Goal: Task Accomplishment & Management: Use online tool/utility

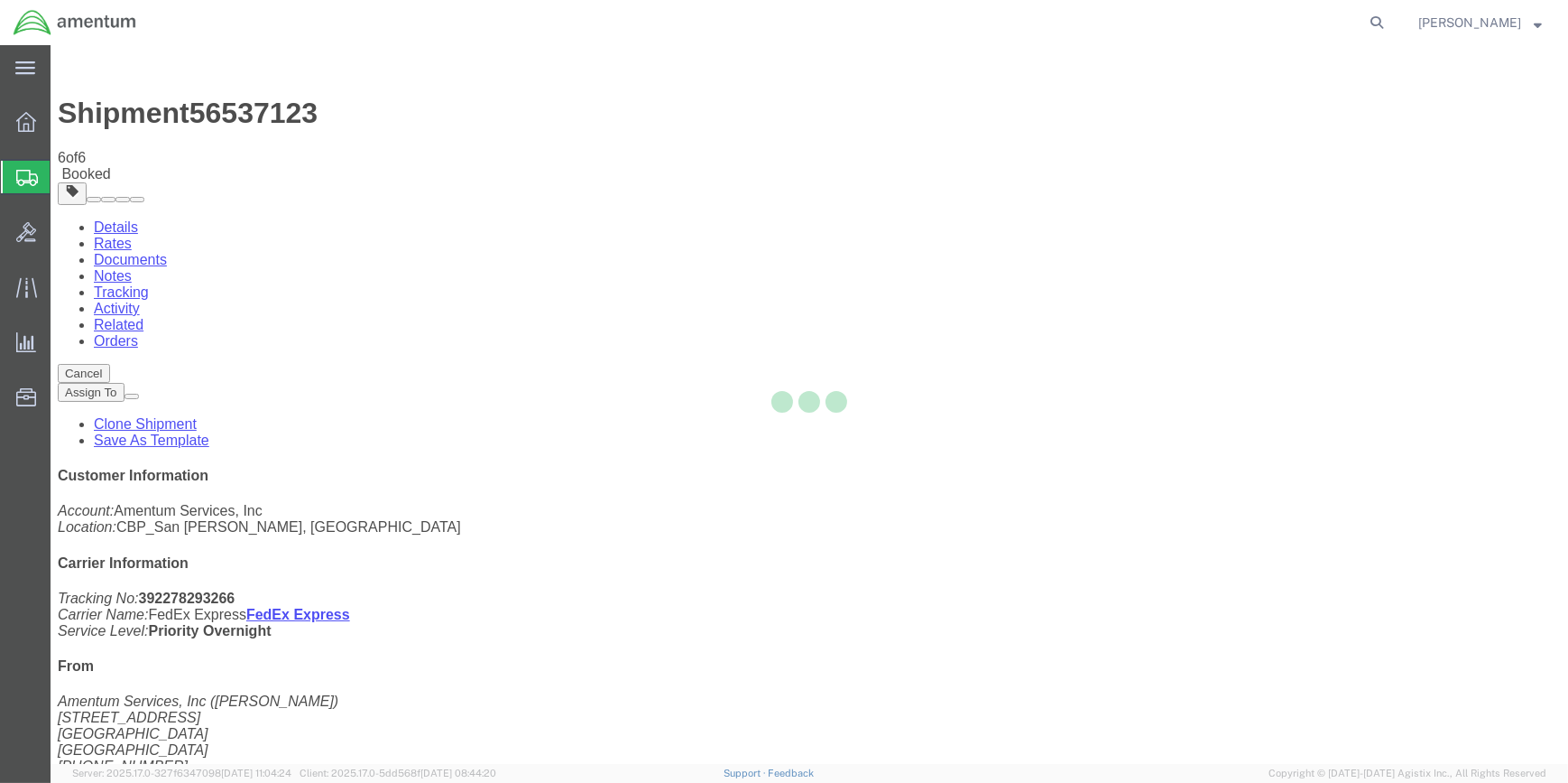
select select "49914"
select select "49939"
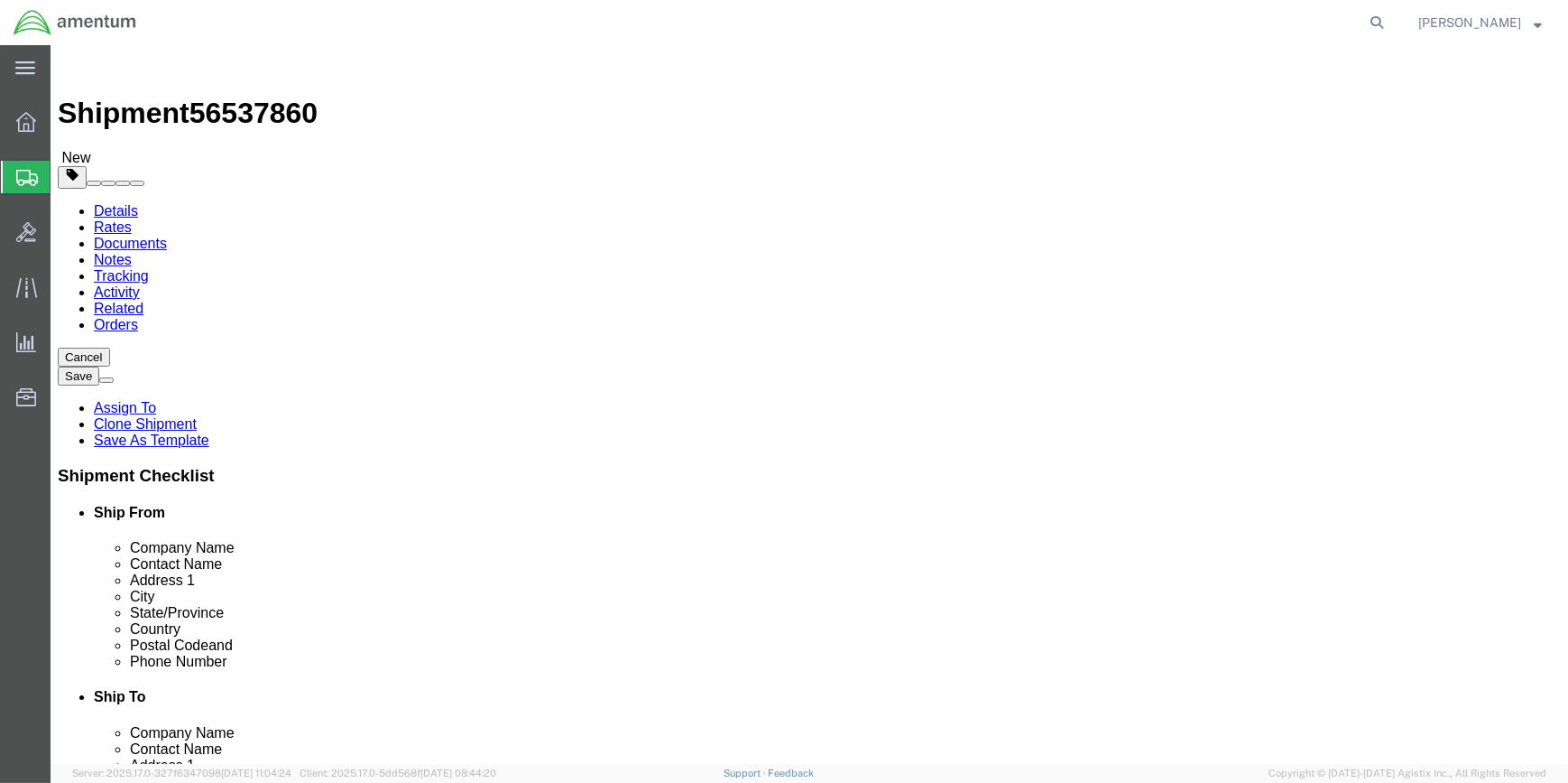
type input "yum"
select select "49951"
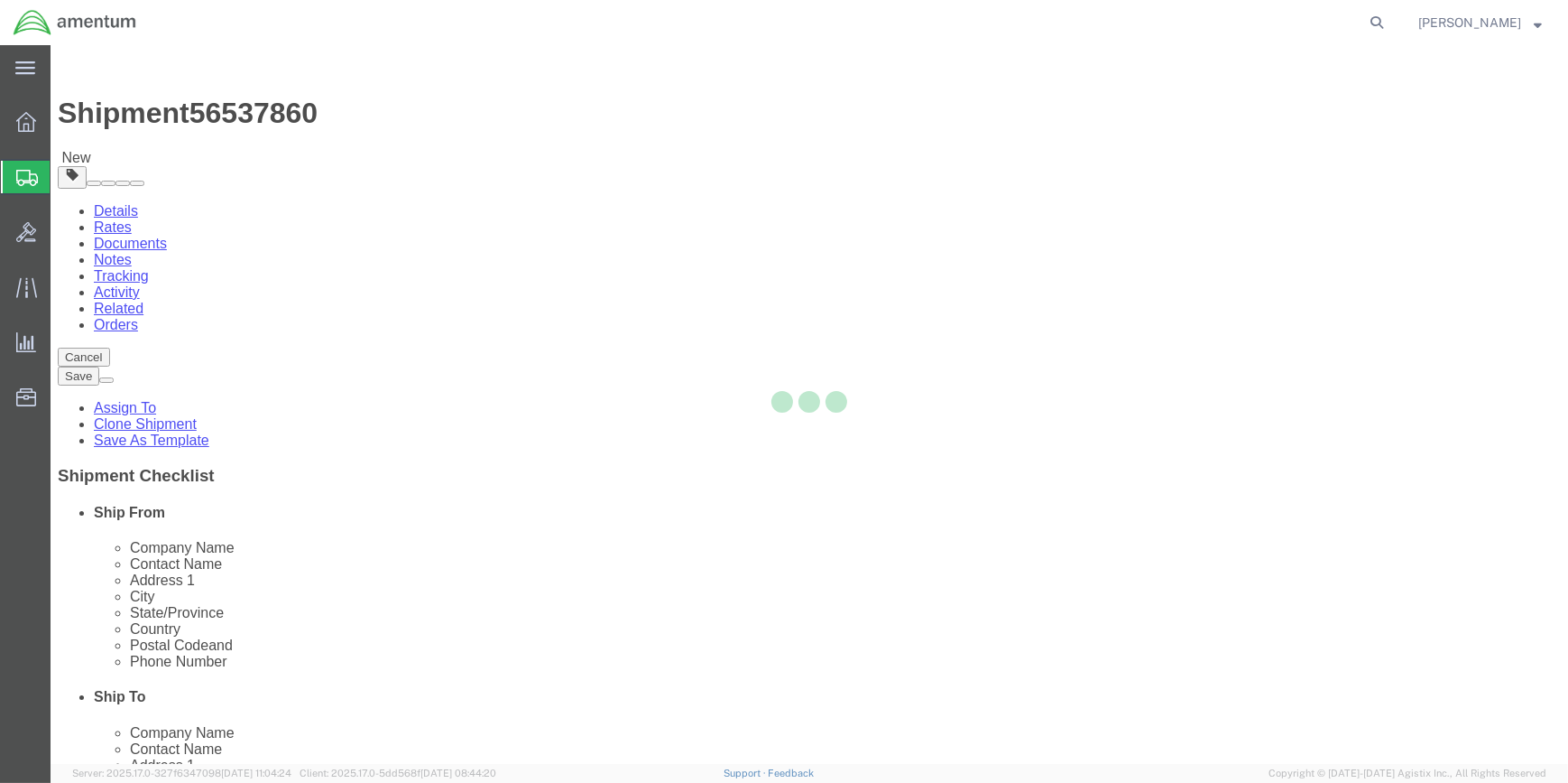
type input "[PERSON_NAME]"
type input "[STREET_ADDRESS]"
type input "Yuma"
type input "85365"
type input "[PHONE_NUMBER]"
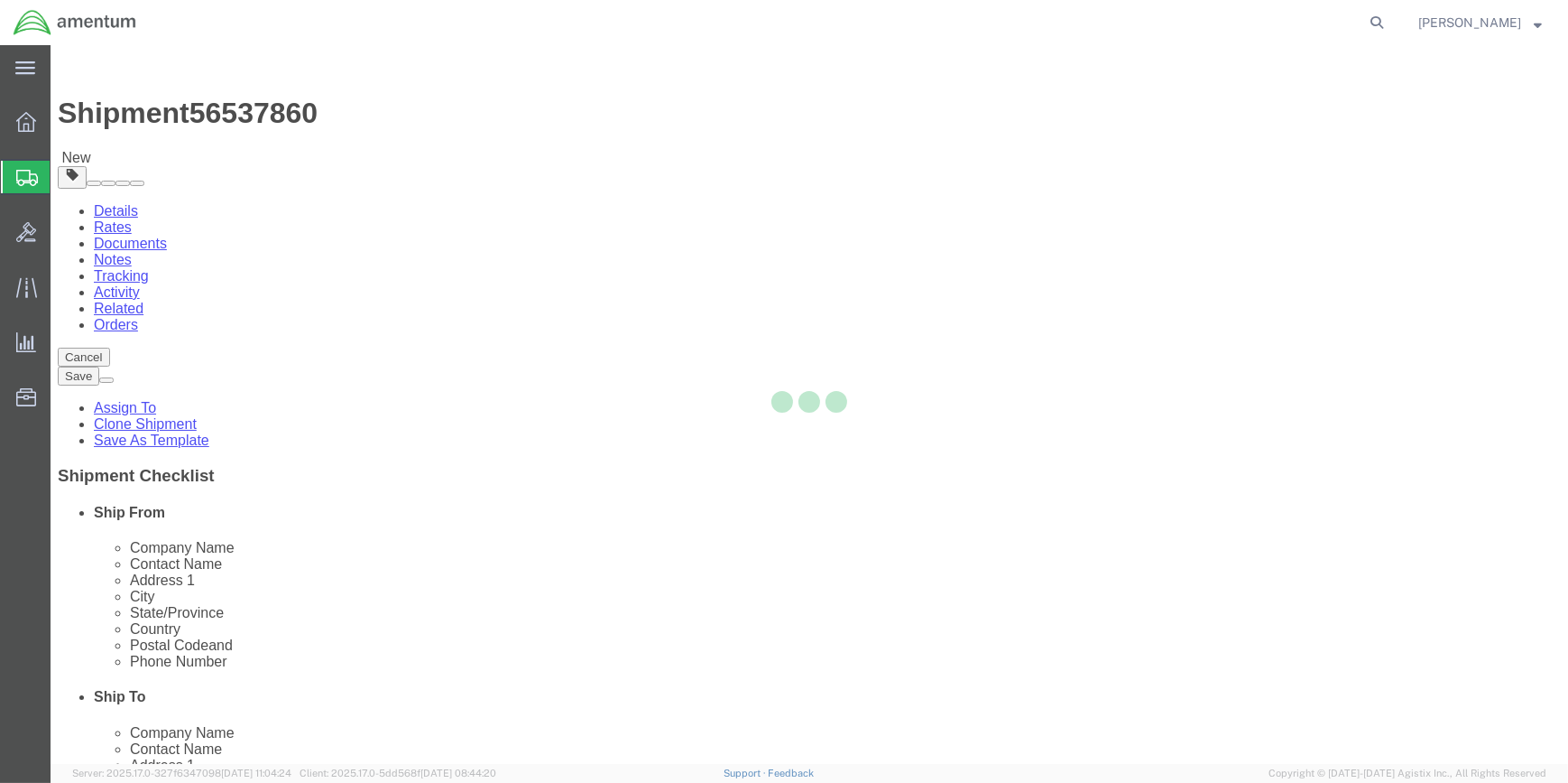
type input "215"
type input "[PERSON_NAME][EMAIL_ADDRESS][PERSON_NAME][DOMAIN_NAME]"
select select "AZ"
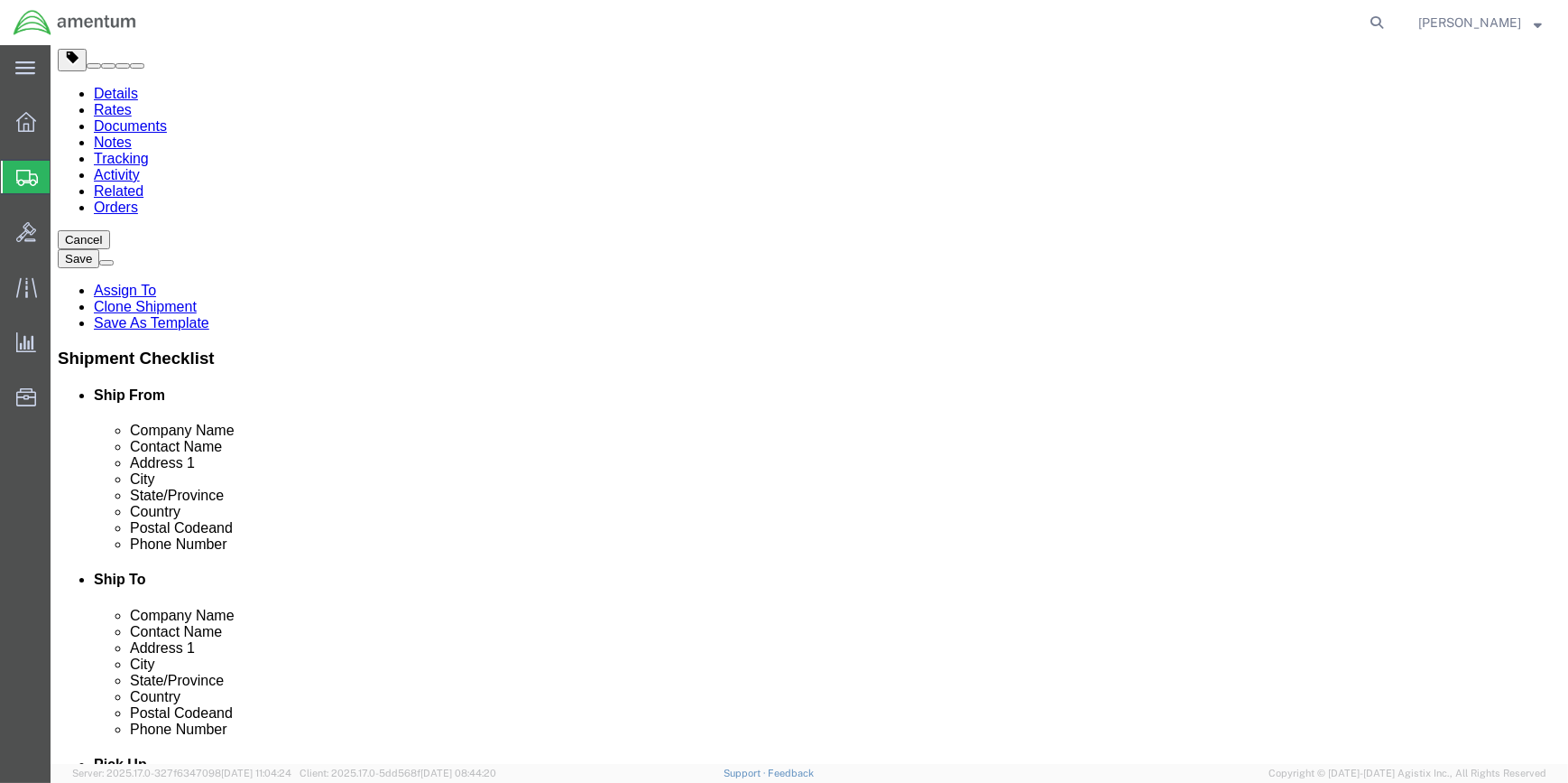
scroll to position [410, 0]
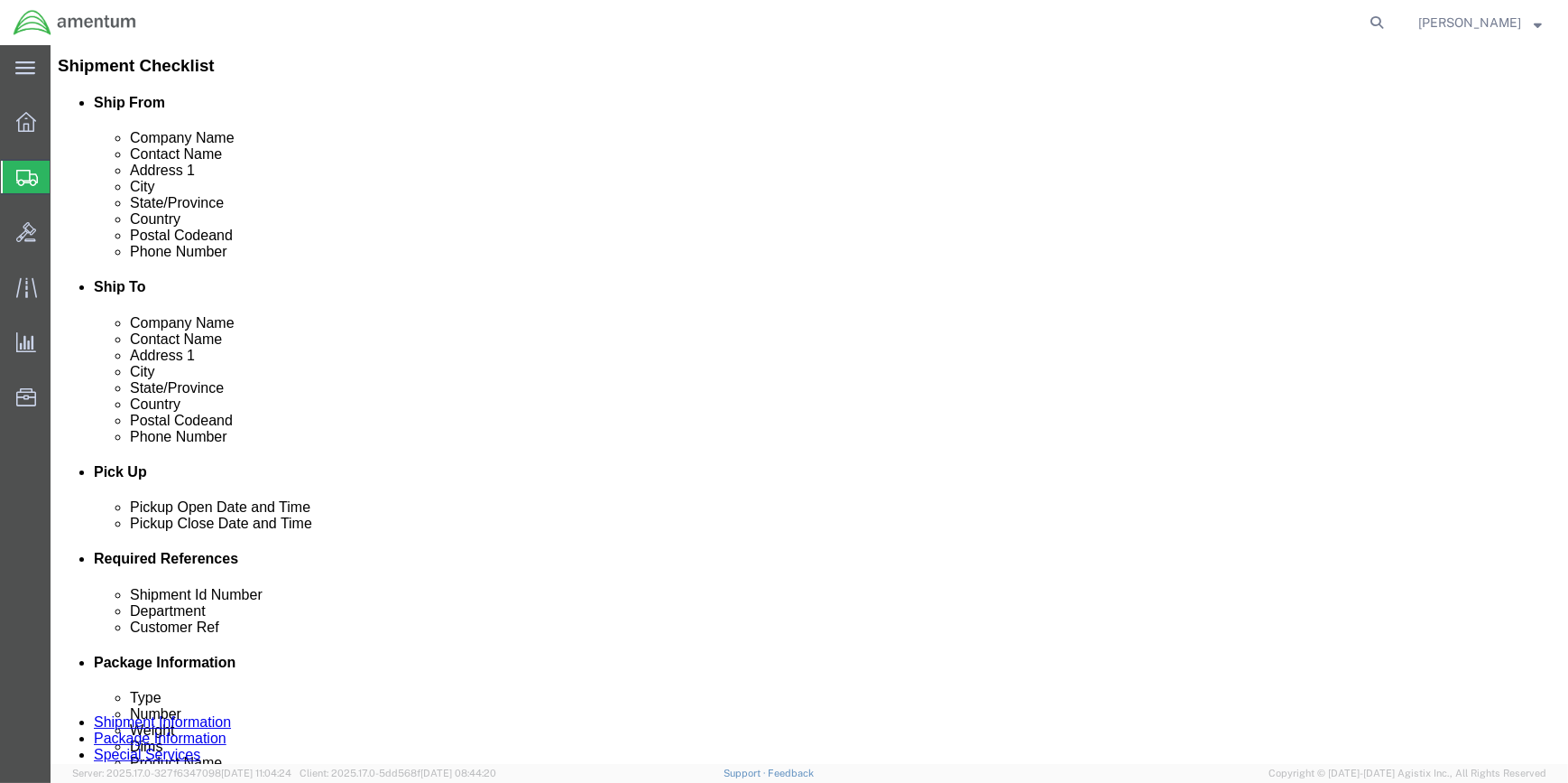
drag, startPoint x: 154, startPoint y: 20, endPoint x: 243, endPoint y: 22, distance: 89.0
click span "56537860"
copy span "56537860"
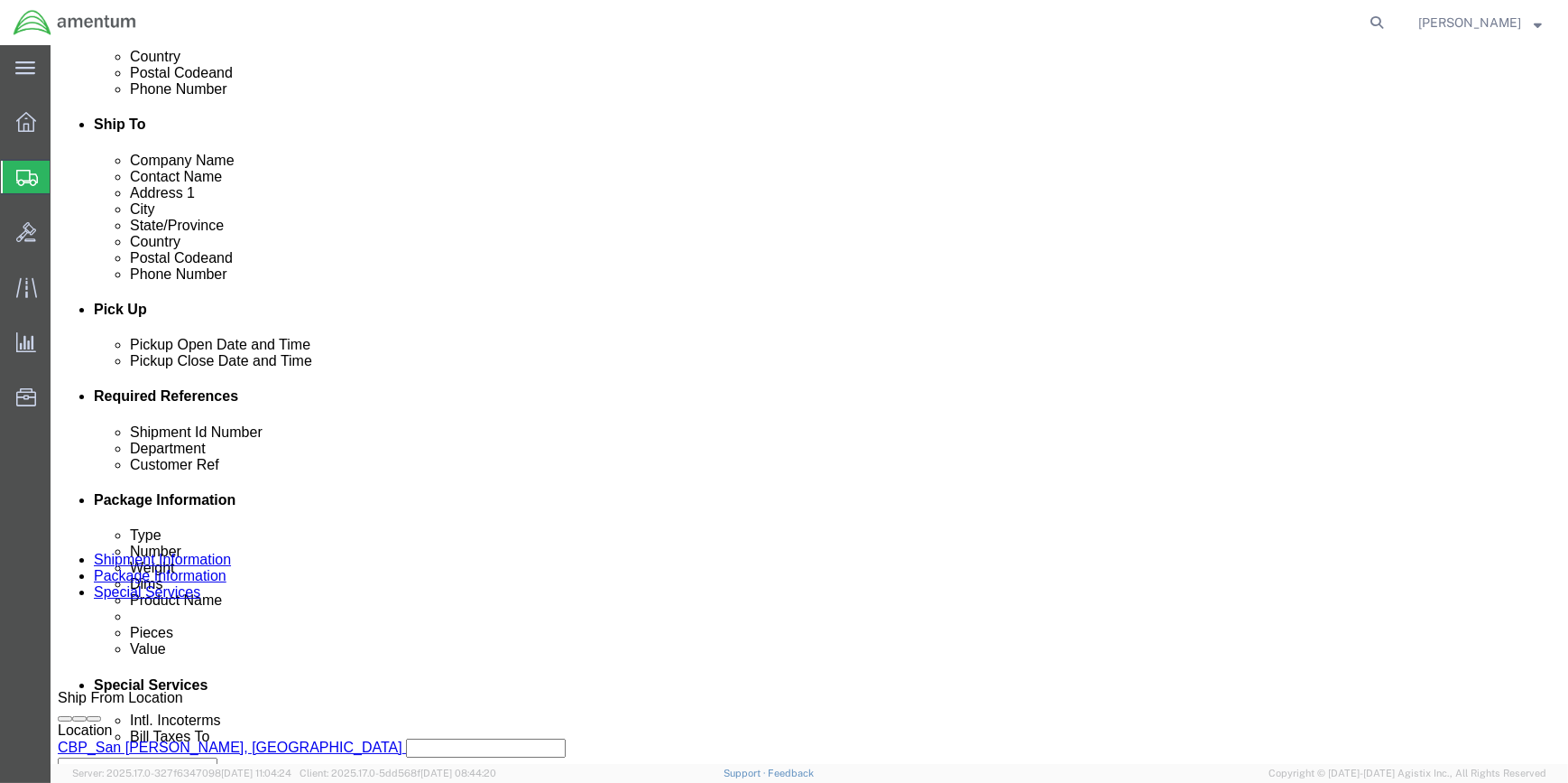
scroll to position [574, 0]
click input "56537123"
type input "5"
paste input "56537860"
type input "56537860"
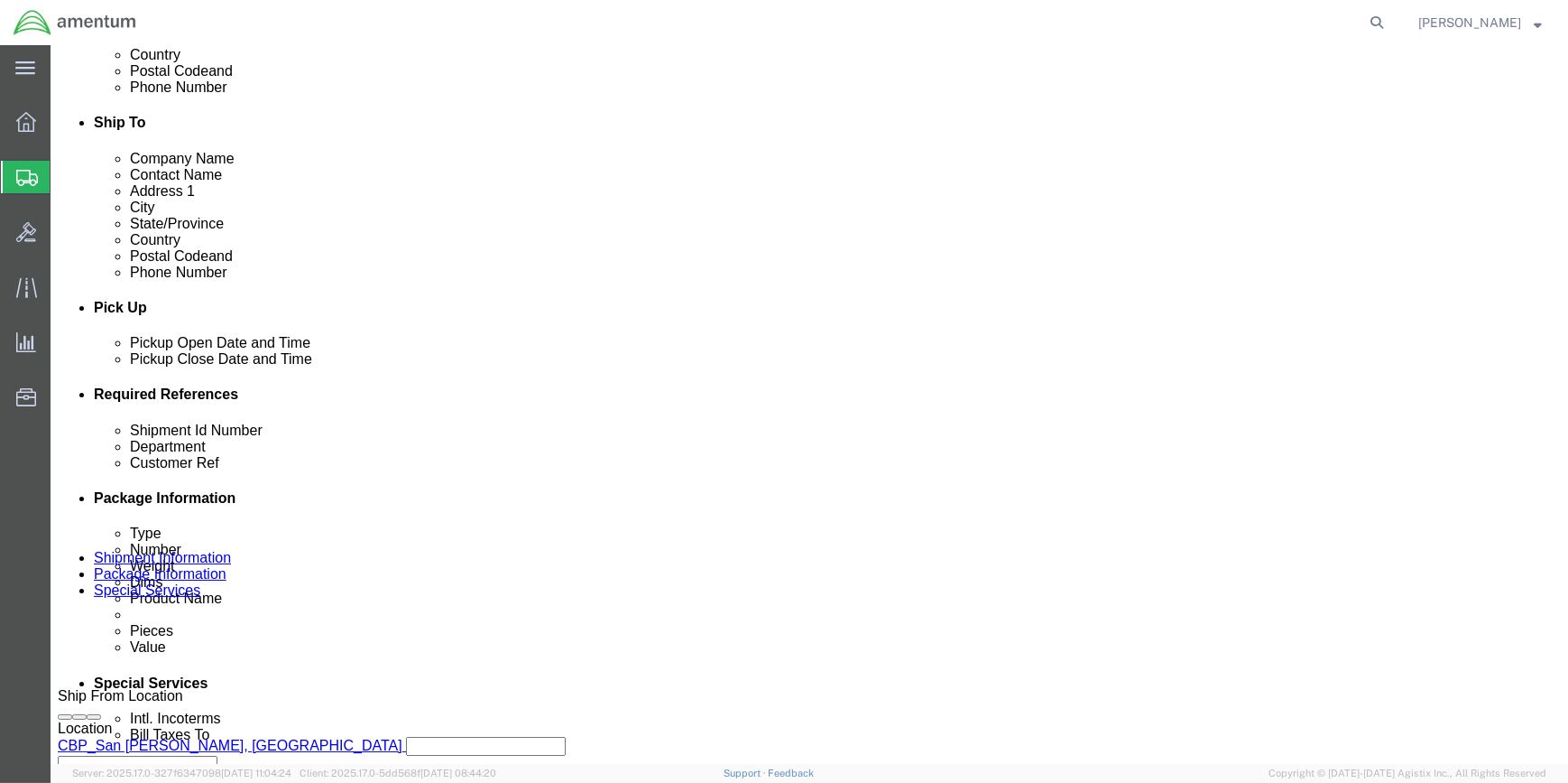
click input "325341"
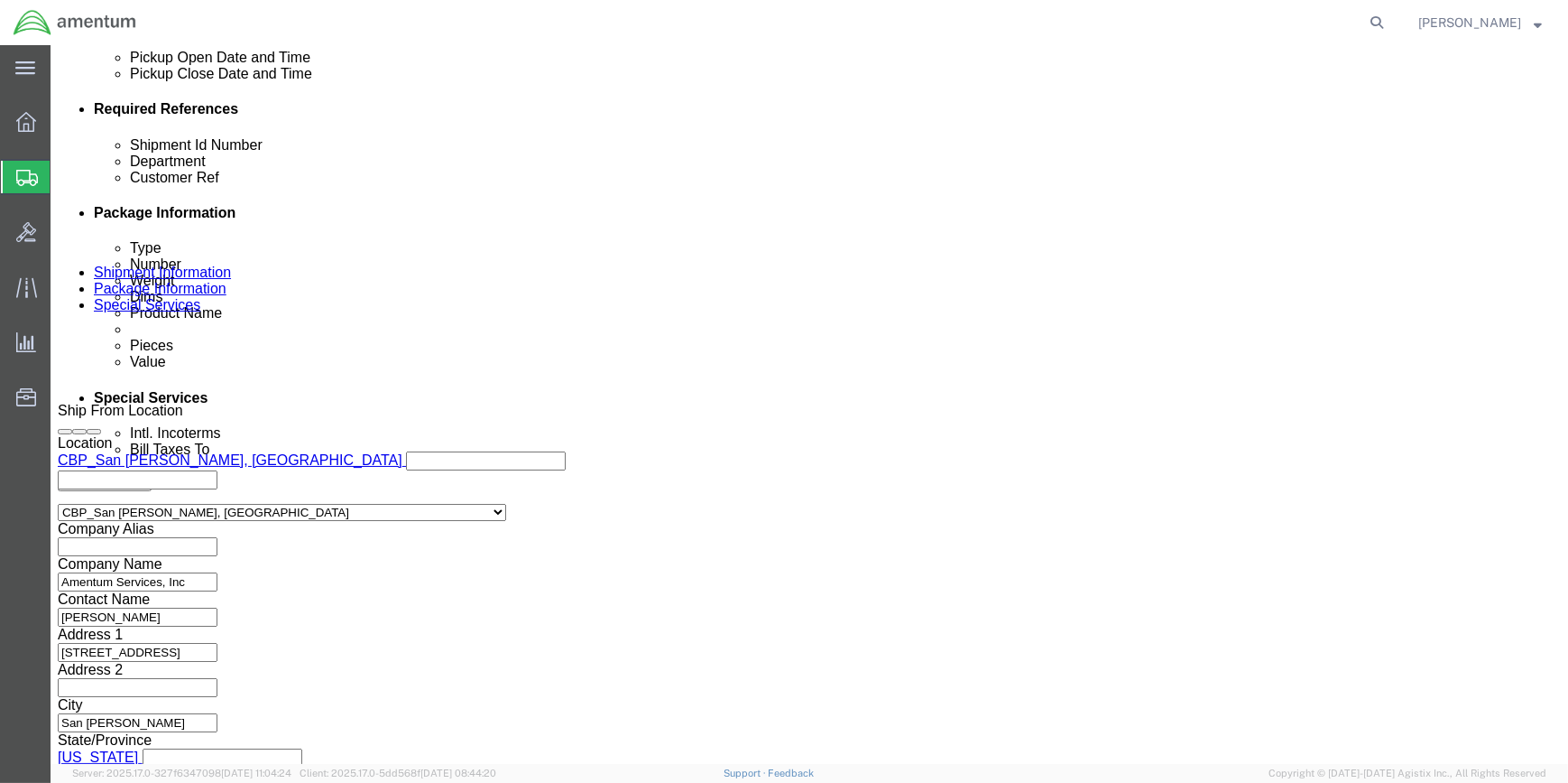
scroll to position [864, 0]
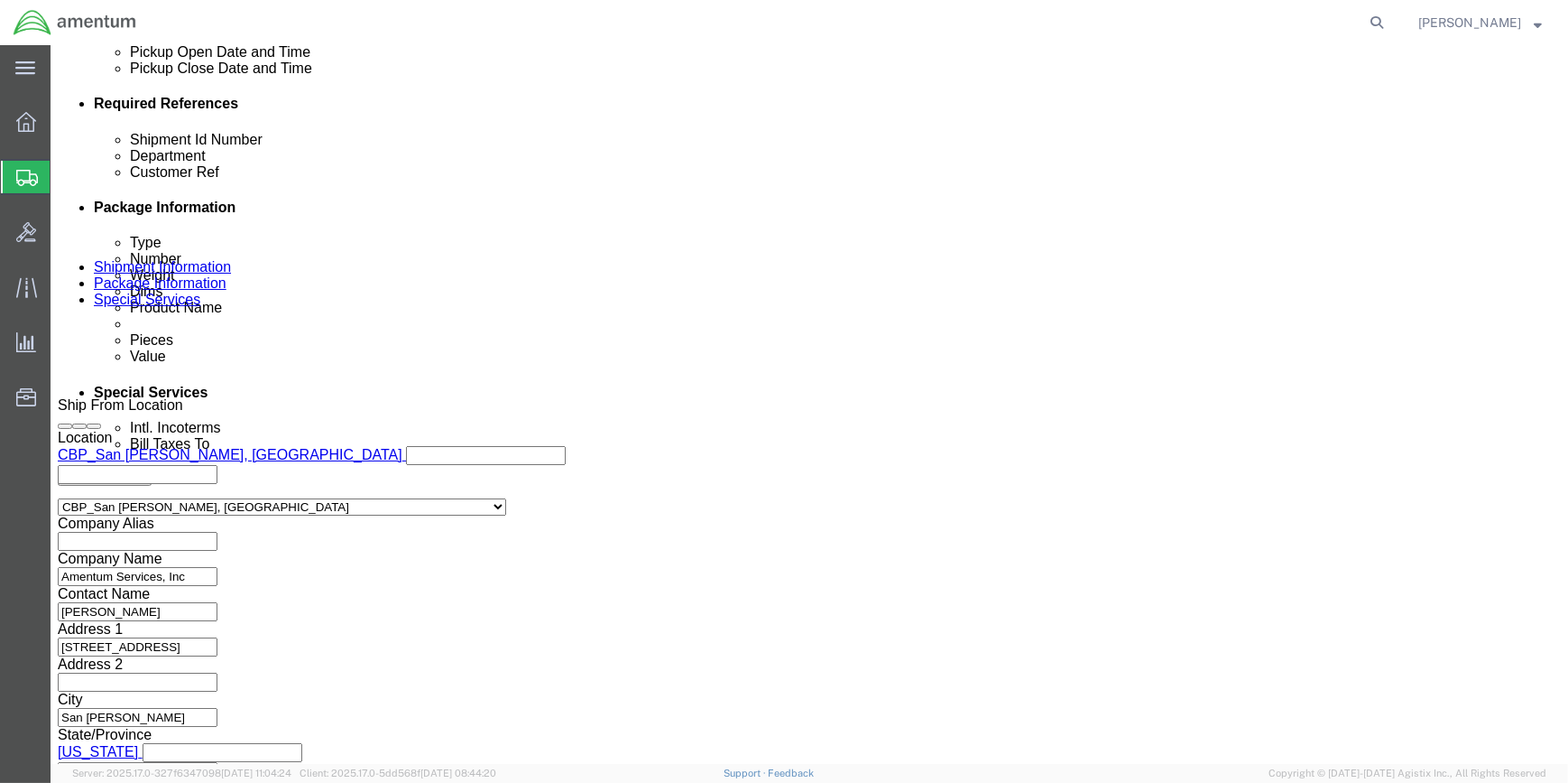
type input "325261"
drag, startPoint x: 1109, startPoint y: 641, endPoint x: 521, endPoint y: 378, distance: 644.1
click button "Continue"
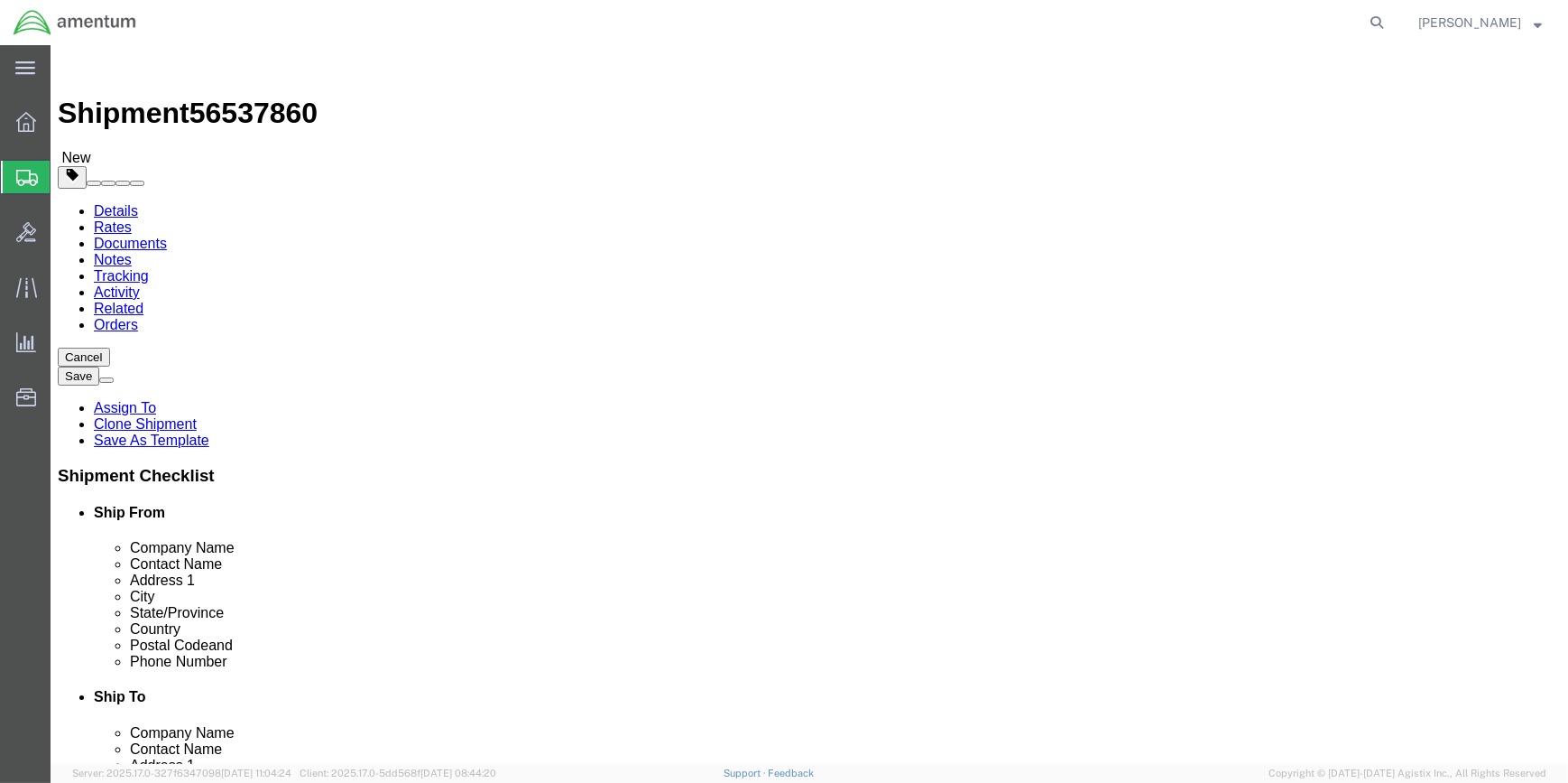
click dd "1.00 Each"
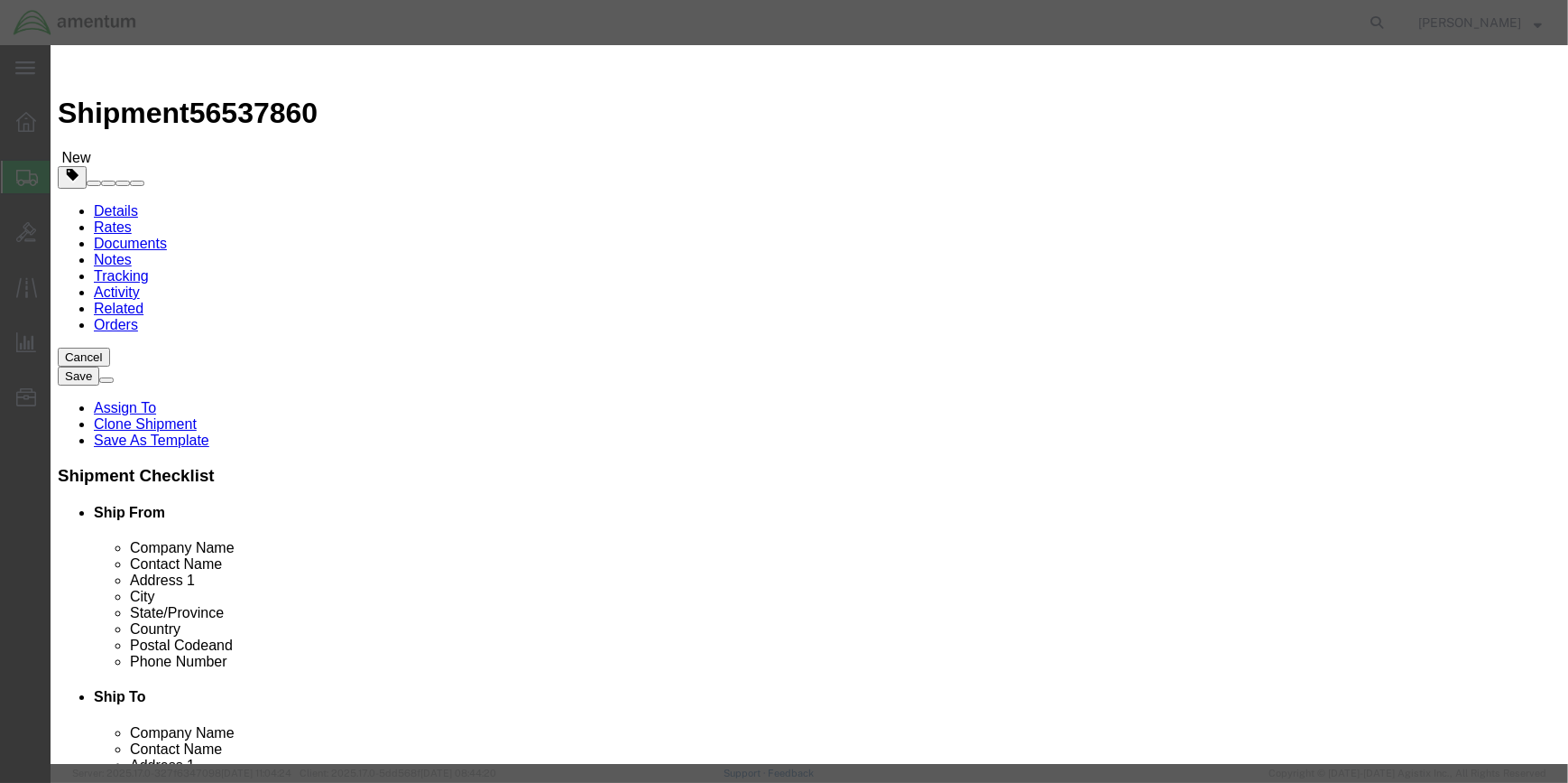
click input "CBP-023"
type input "C"
drag, startPoint x: 933, startPoint y: 254, endPoint x: 1154, endPoint y: 342, distance: 237.9
click div "GL Reference Select Account Type Activity ID Airline Appointment Number ASN Bat…"
click input "sjt-040"
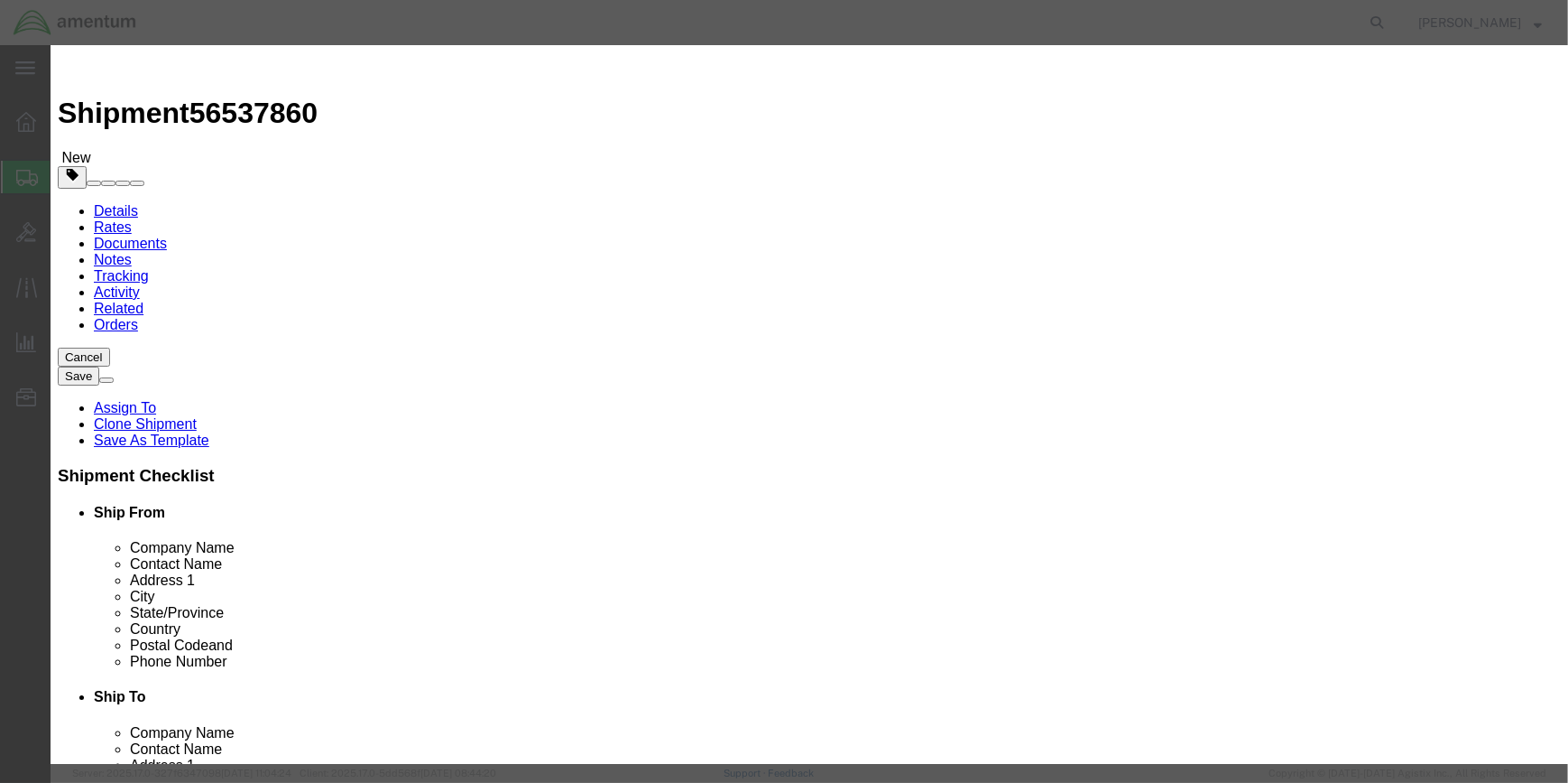
click input "sjt-040"
type input "SJT-040"
click button "Save & Close"
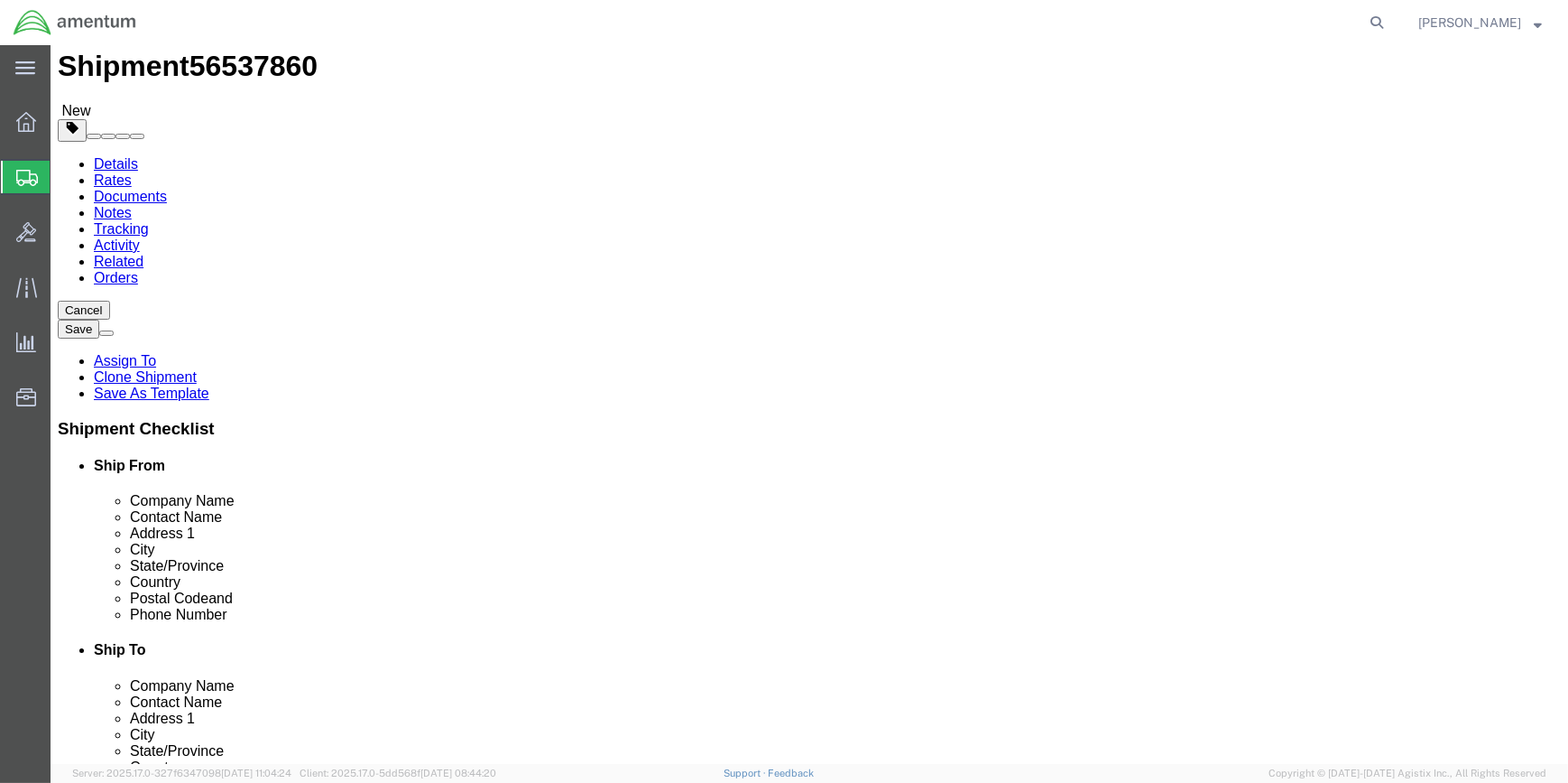
scroll to position [68, 0]
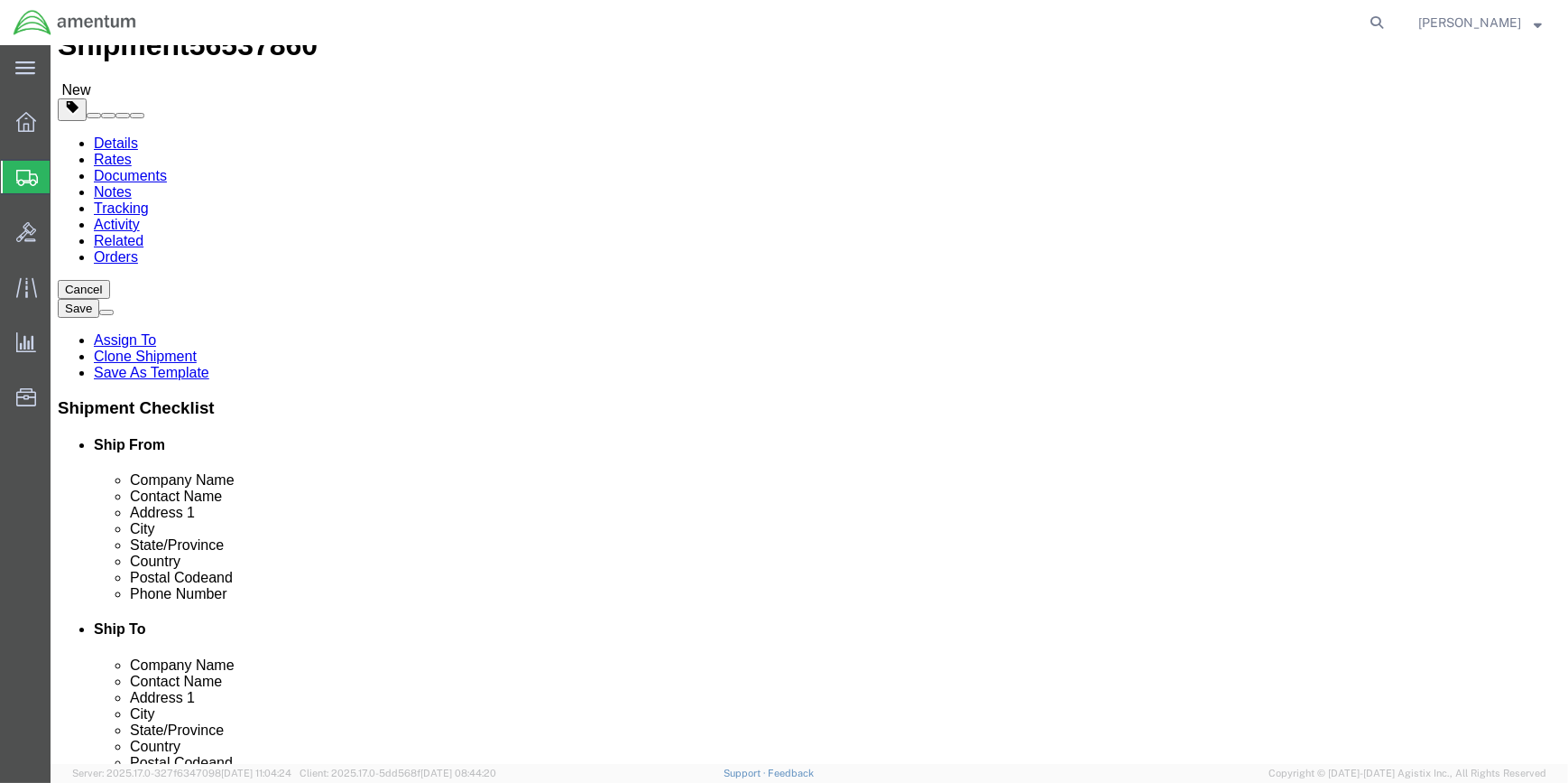
click button "Rate Shipment"
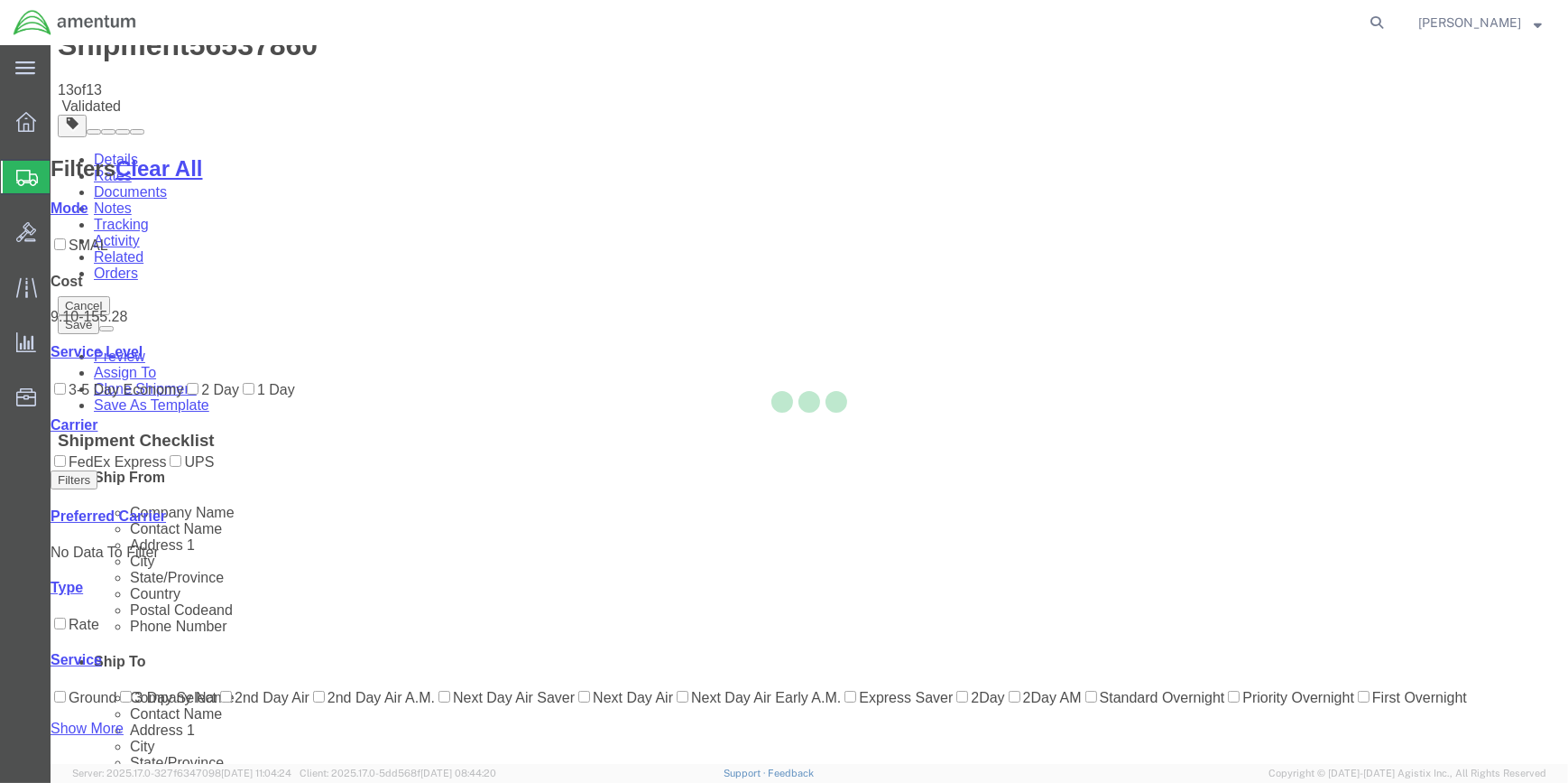
scroll to position [0, 0]
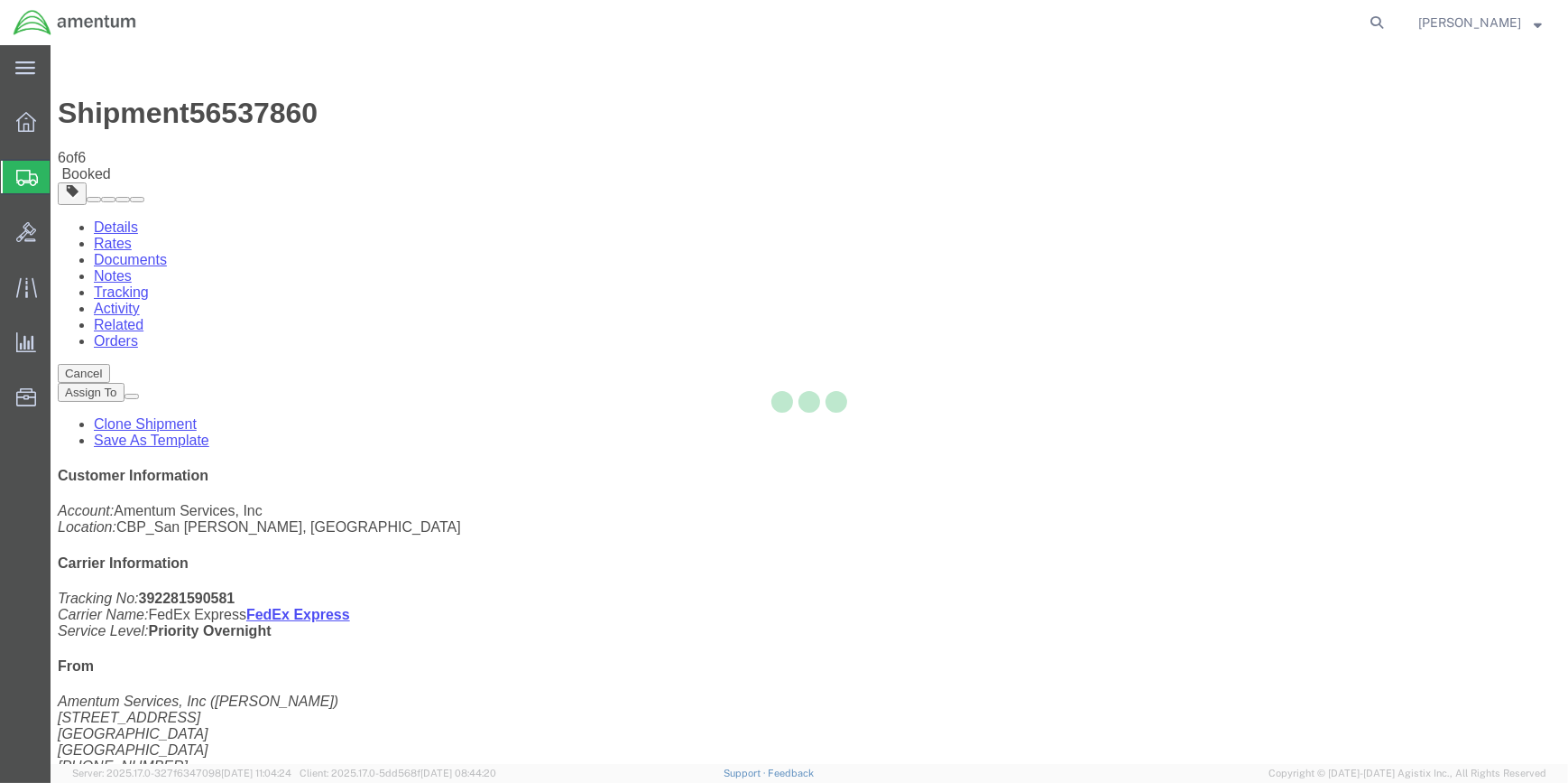
select select "49914"
select select "49951"
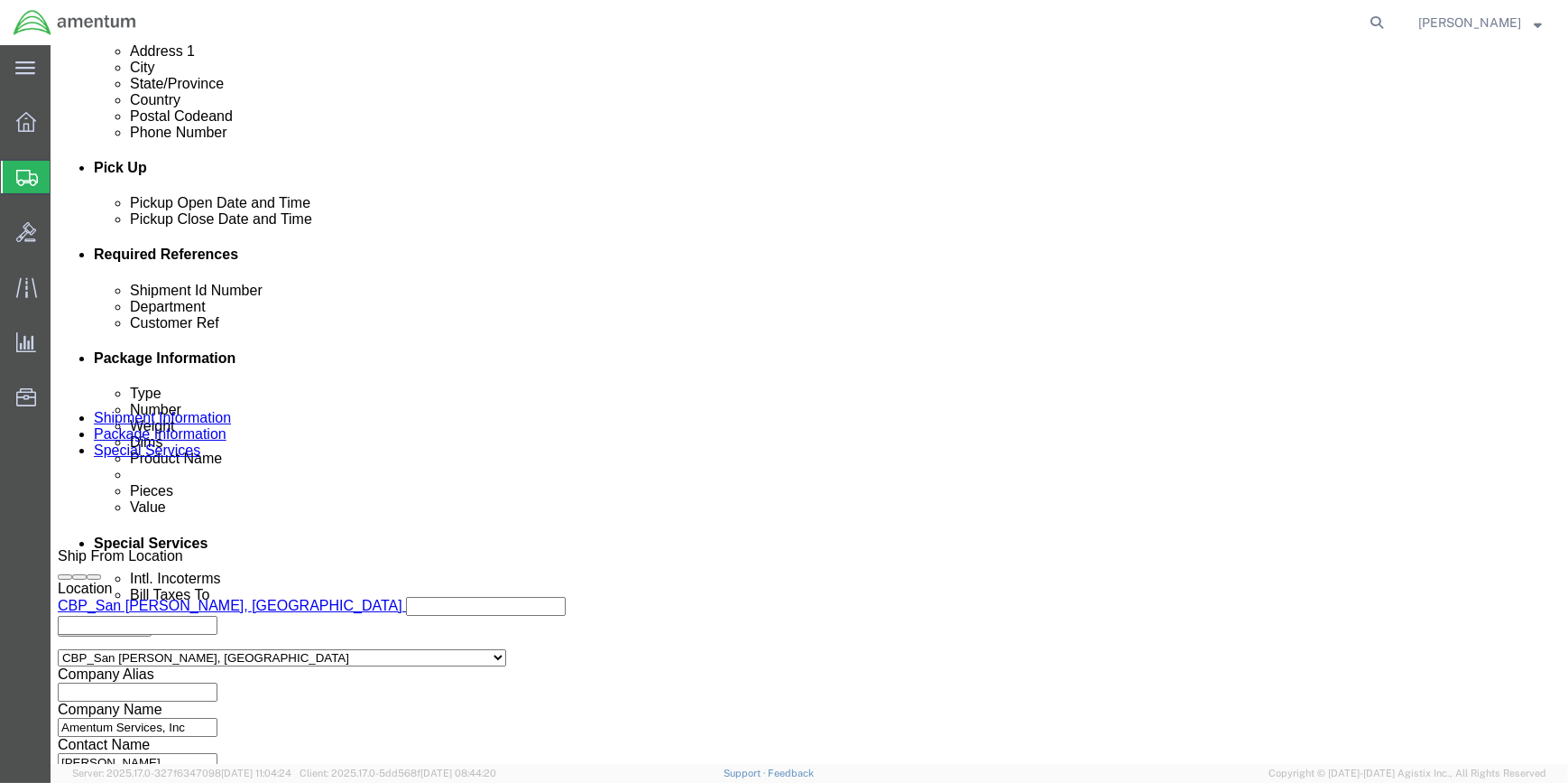
scroll to position [820, 0]
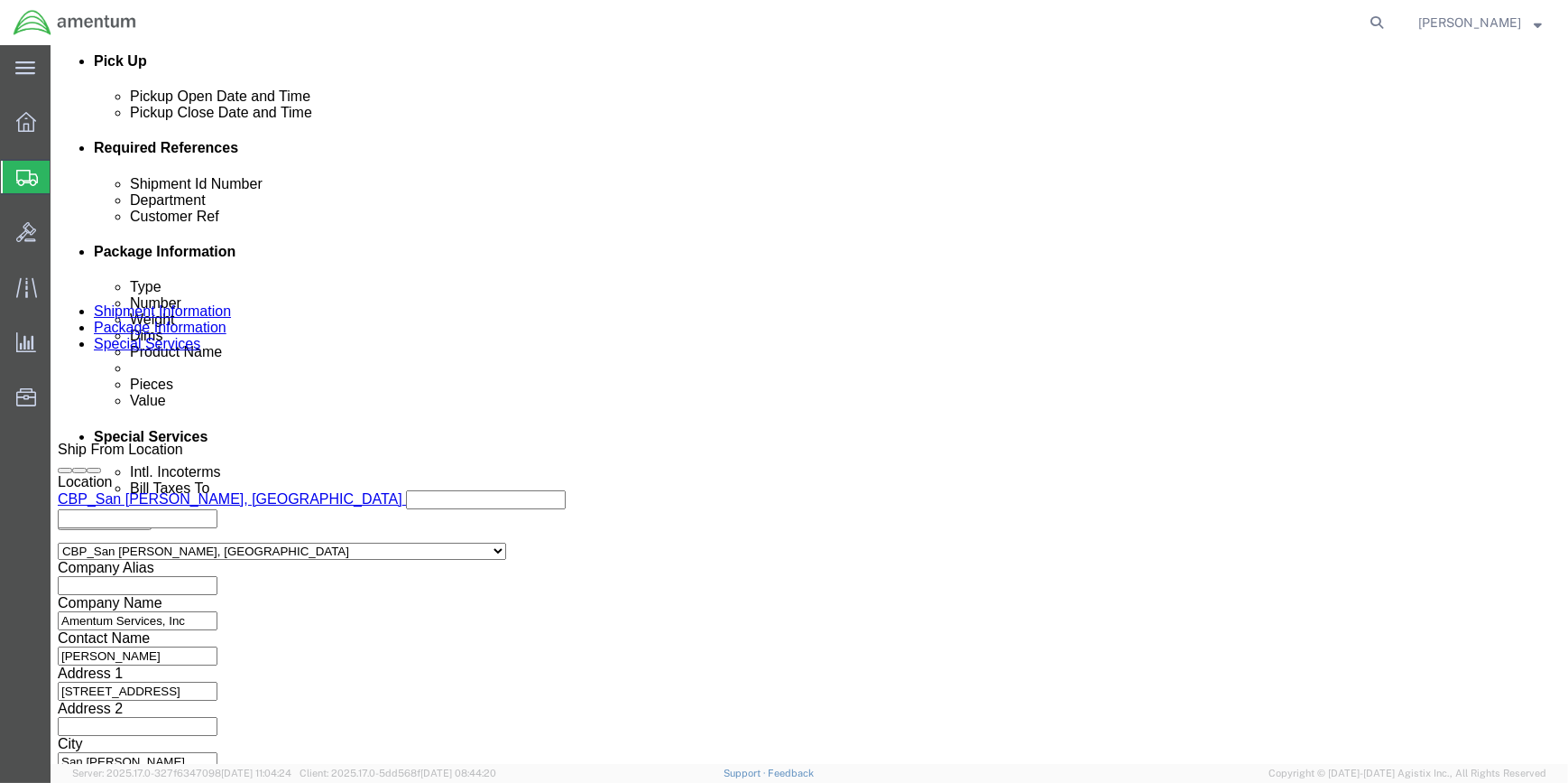
click input "56537860"
type input "56538191"
click input "325261"
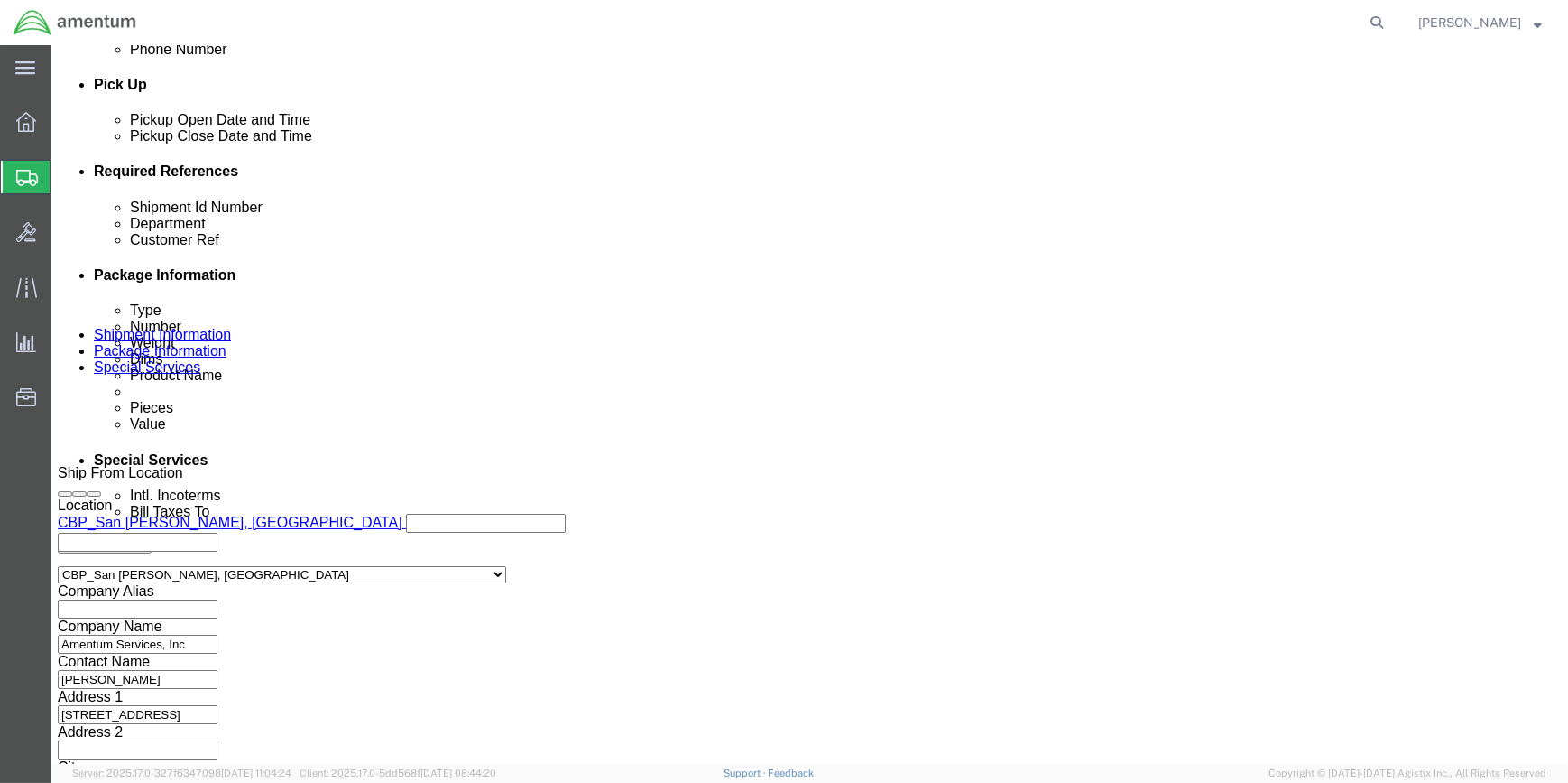
scroll to position [864, 0]
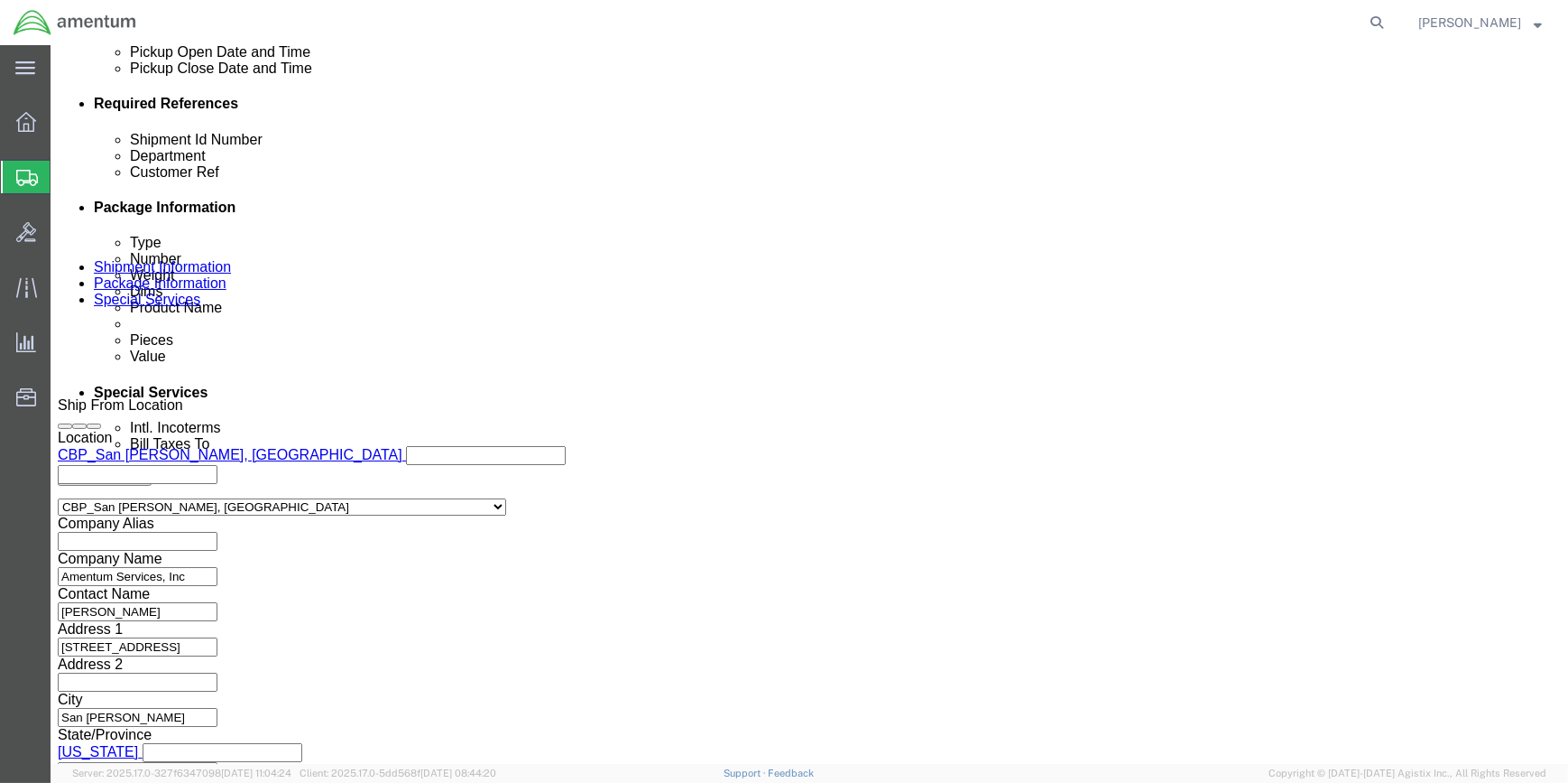
type input "325263"
click button "Continue"
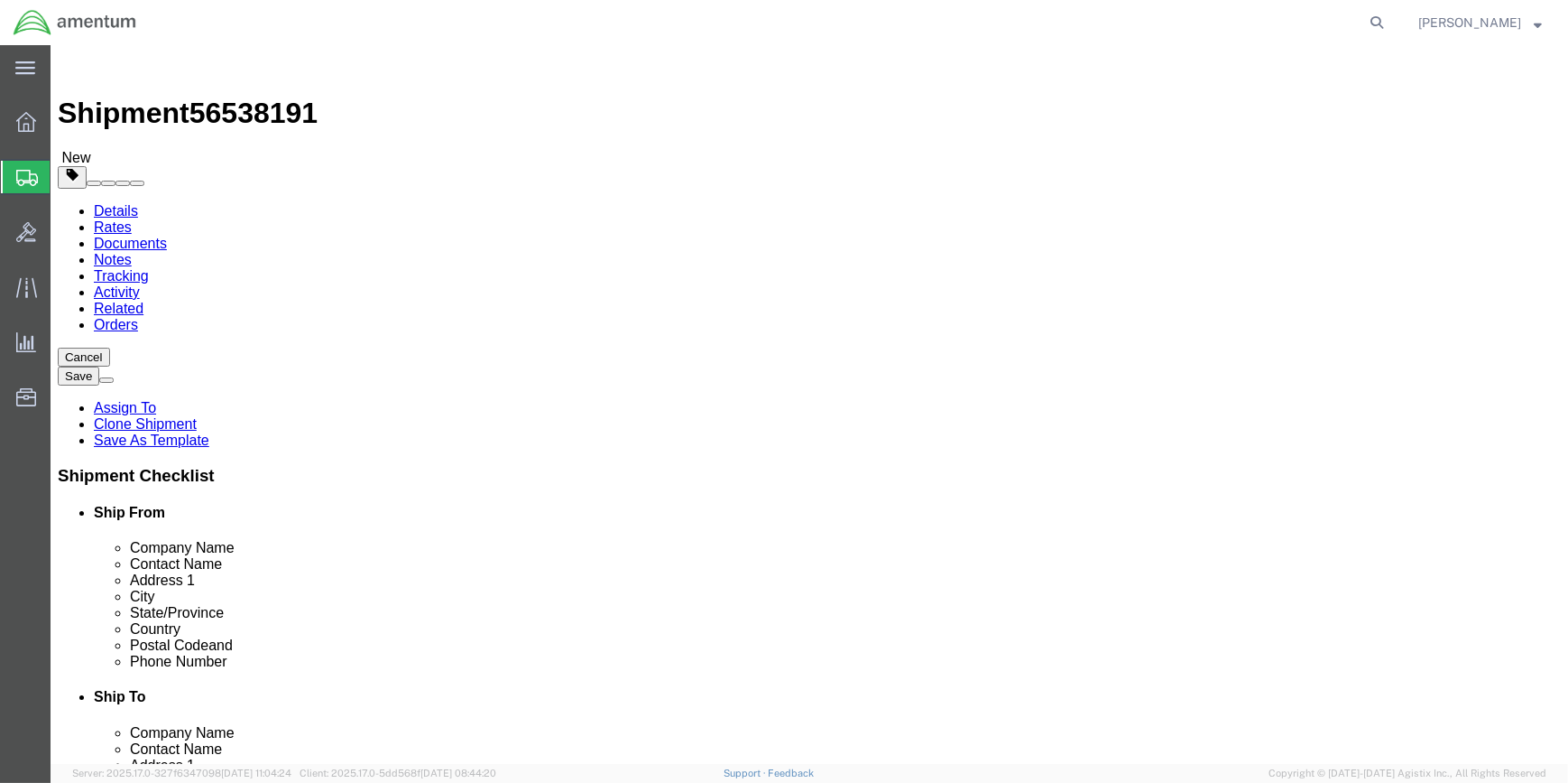
click input "14.00"
type input "1"
type input "18"
type input "12"
type input "10"
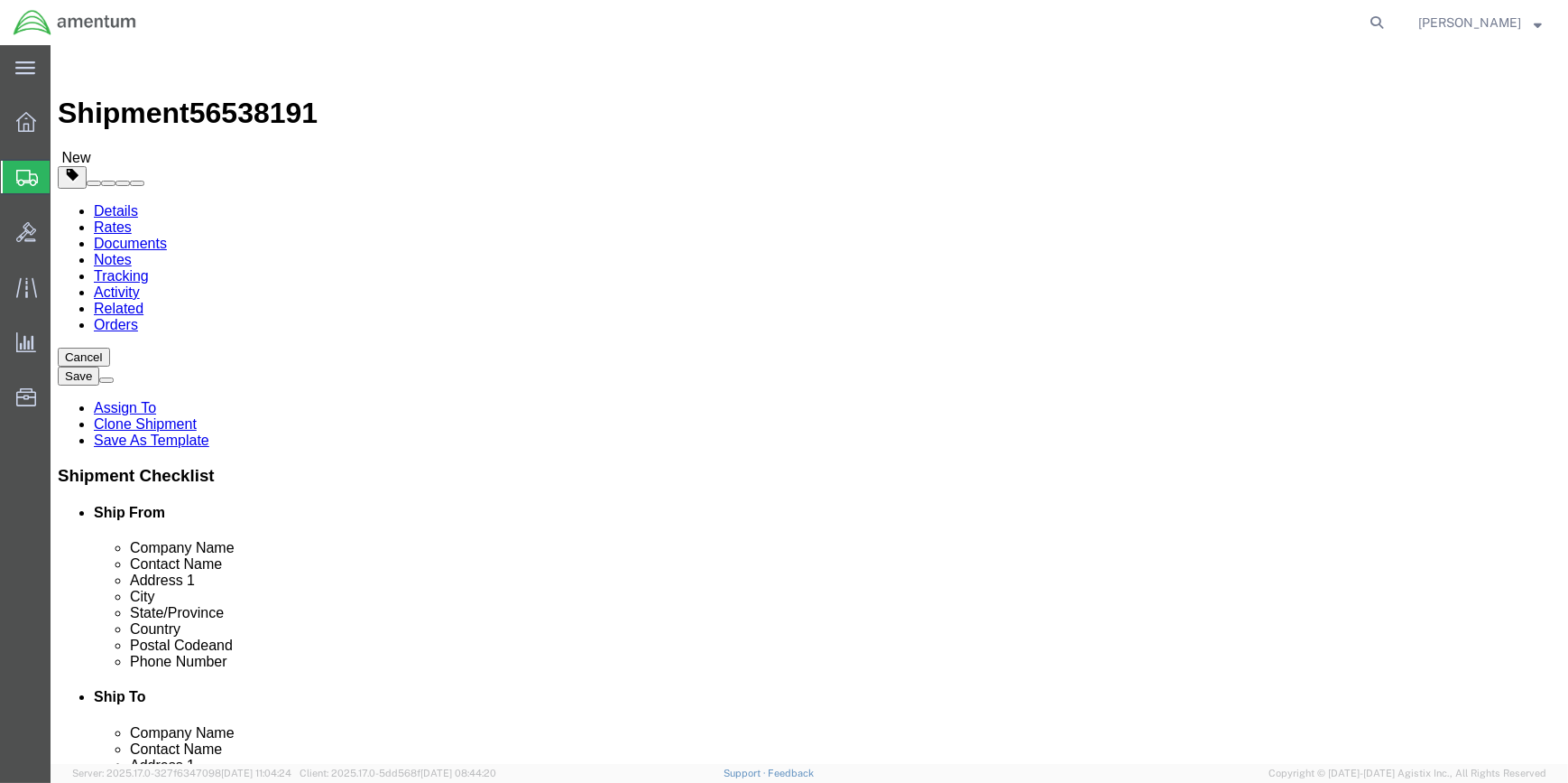
drag, startPoint x: 259, startPoint y: 429, endPoint x: 254, endPoint y: 414, distance: 15.8
click input "4.00"
type input "4"
type input "18"
click dd "1.00 Each"
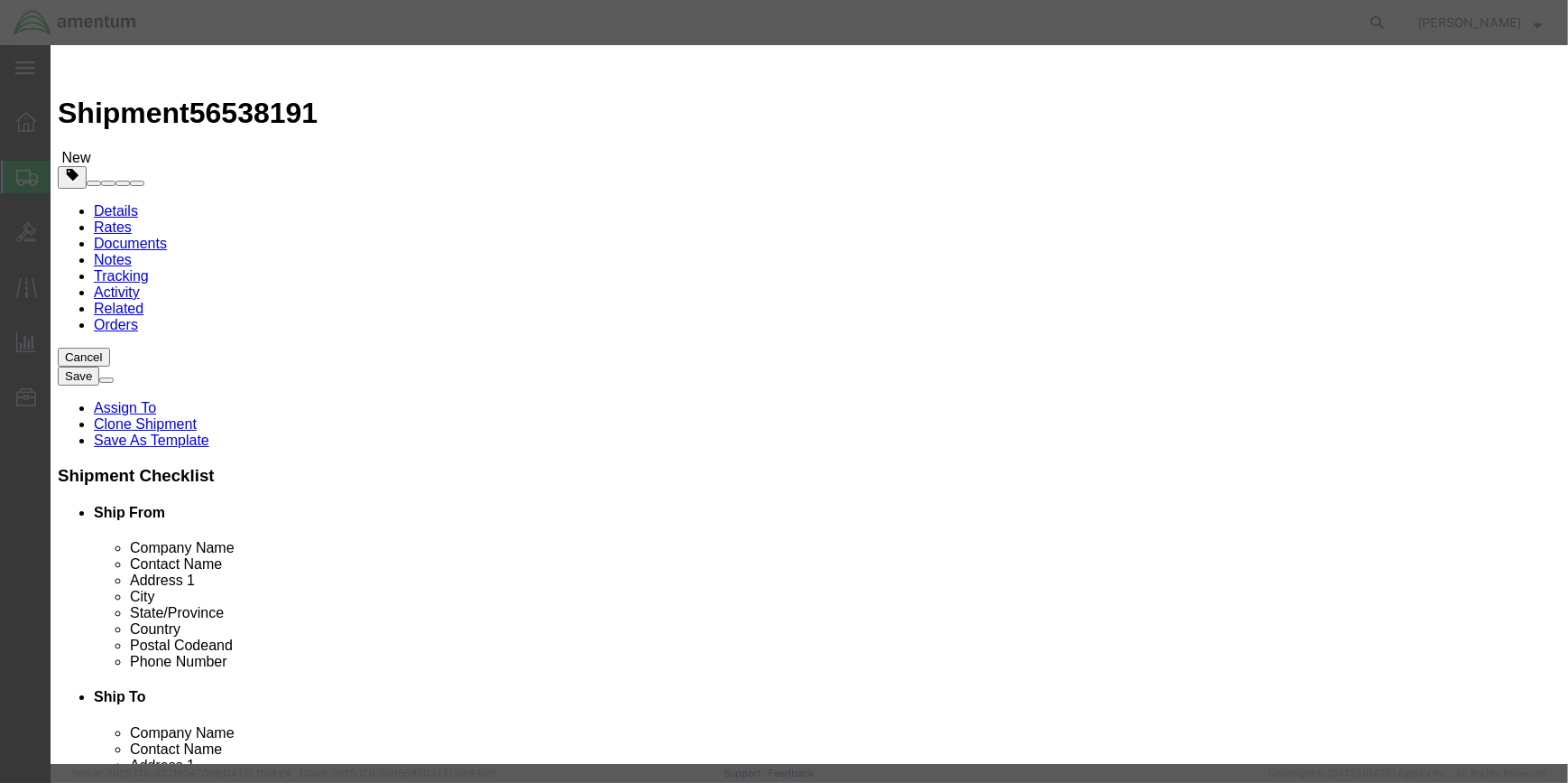
click input "FIRST AID KIT"
type input "F"
type input "SURVIVAL KIT"
click h3 "Edit content"
click input "SJT-040"
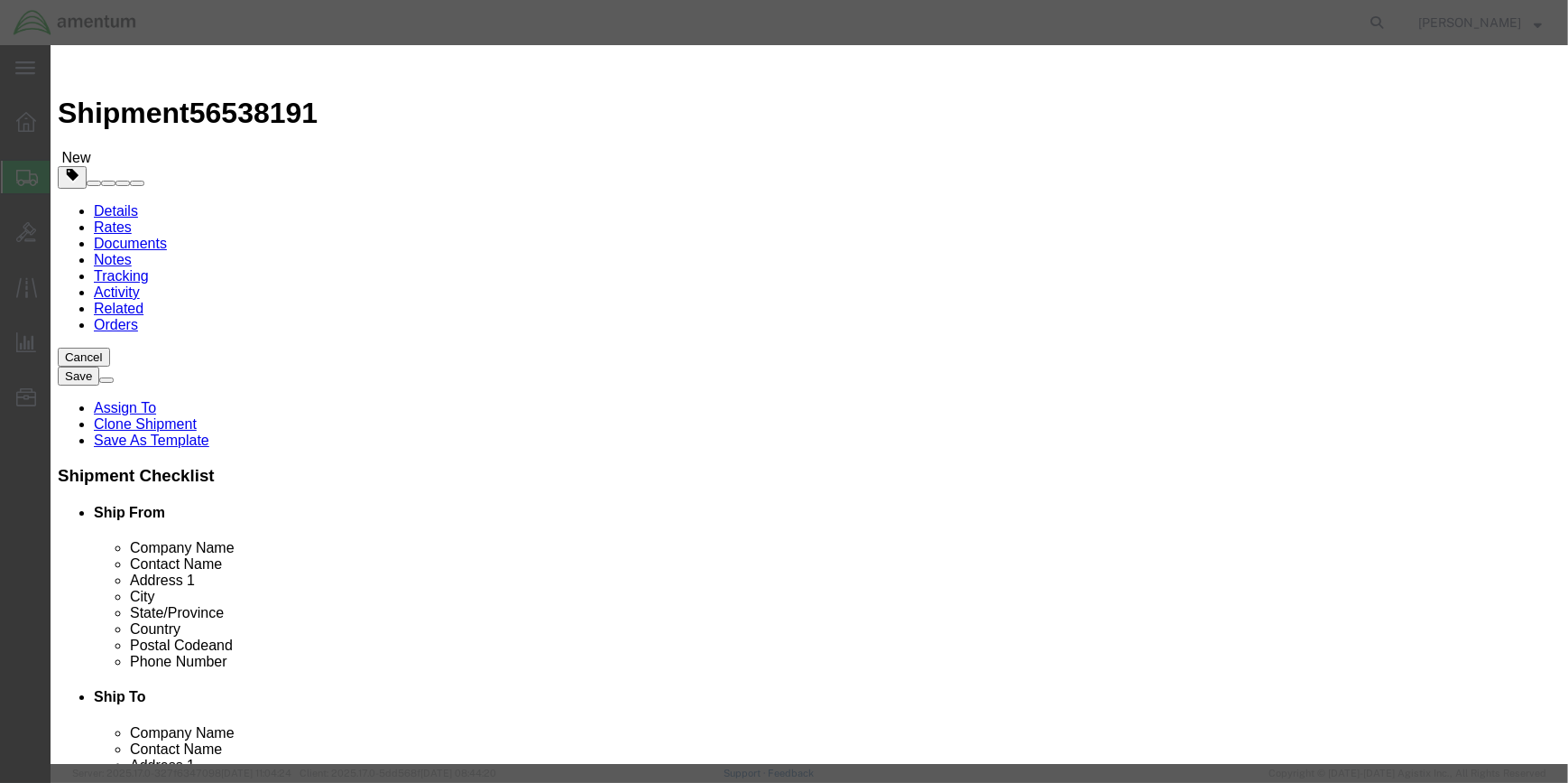
type input "S"
type input "CBP-056"
click input "FIRDT AID KIT"
type input "F"
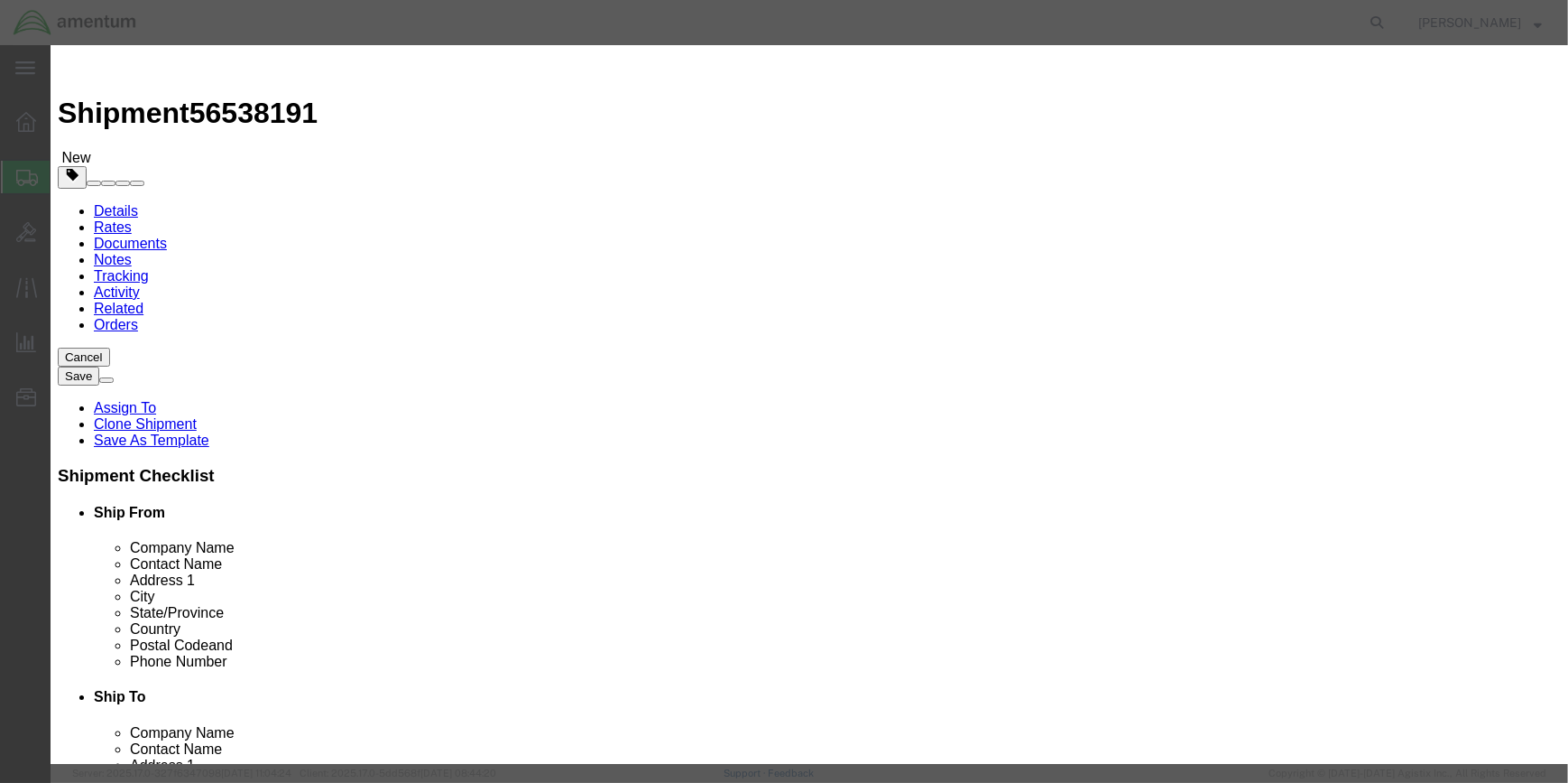
scroll to position [0, 62]
type input "LIFE-SAVING APPLIANCES, NOT SELF-INFLATING"
click input "3316"
type input "3"
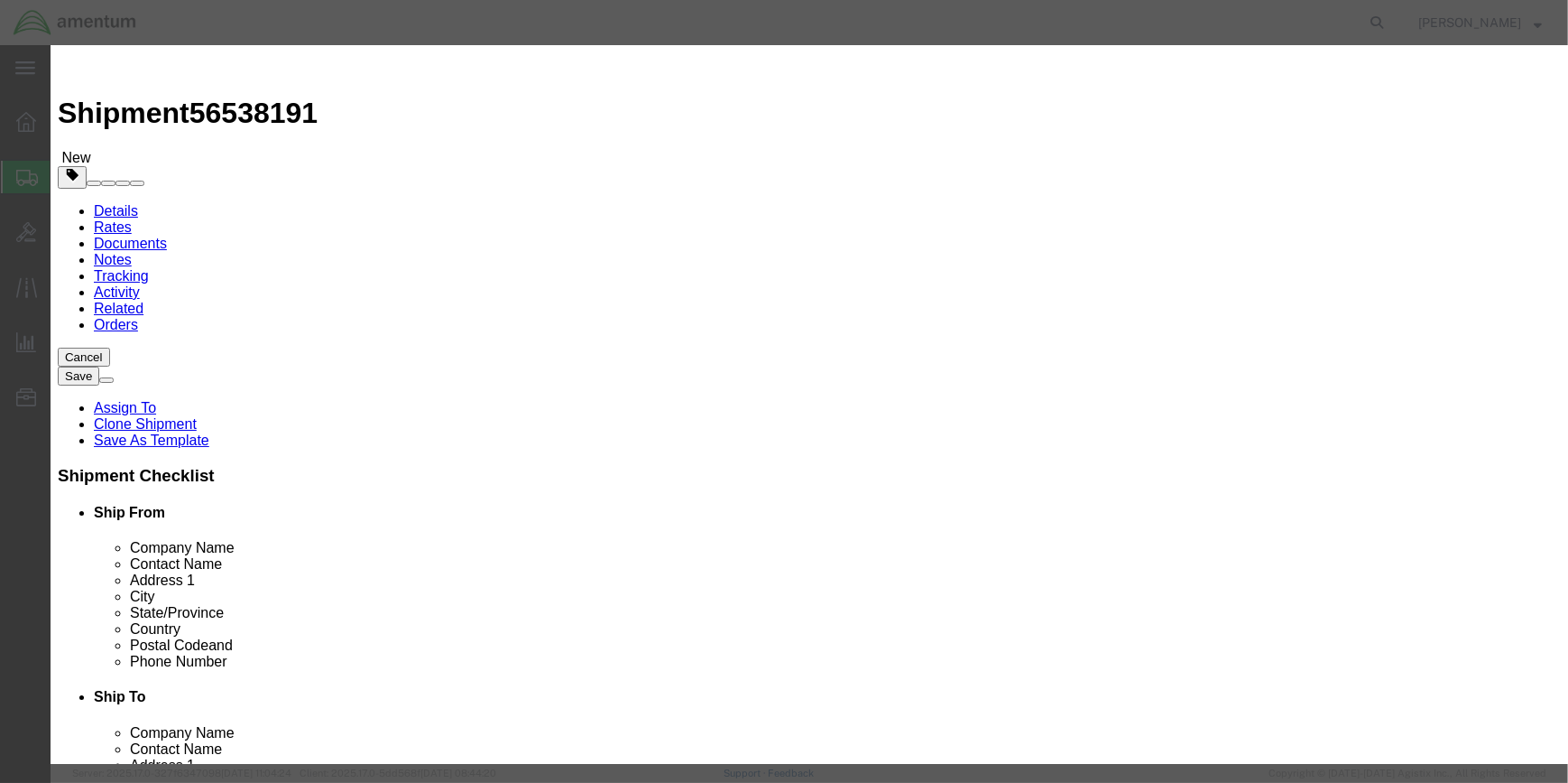
type input "3072"
click input "960"
type input "955"
drag, startPoint x: 527, startPoint y: 483, endPoint x: 518, endPoint y: 481, distance: 9.2
click input "0.3"
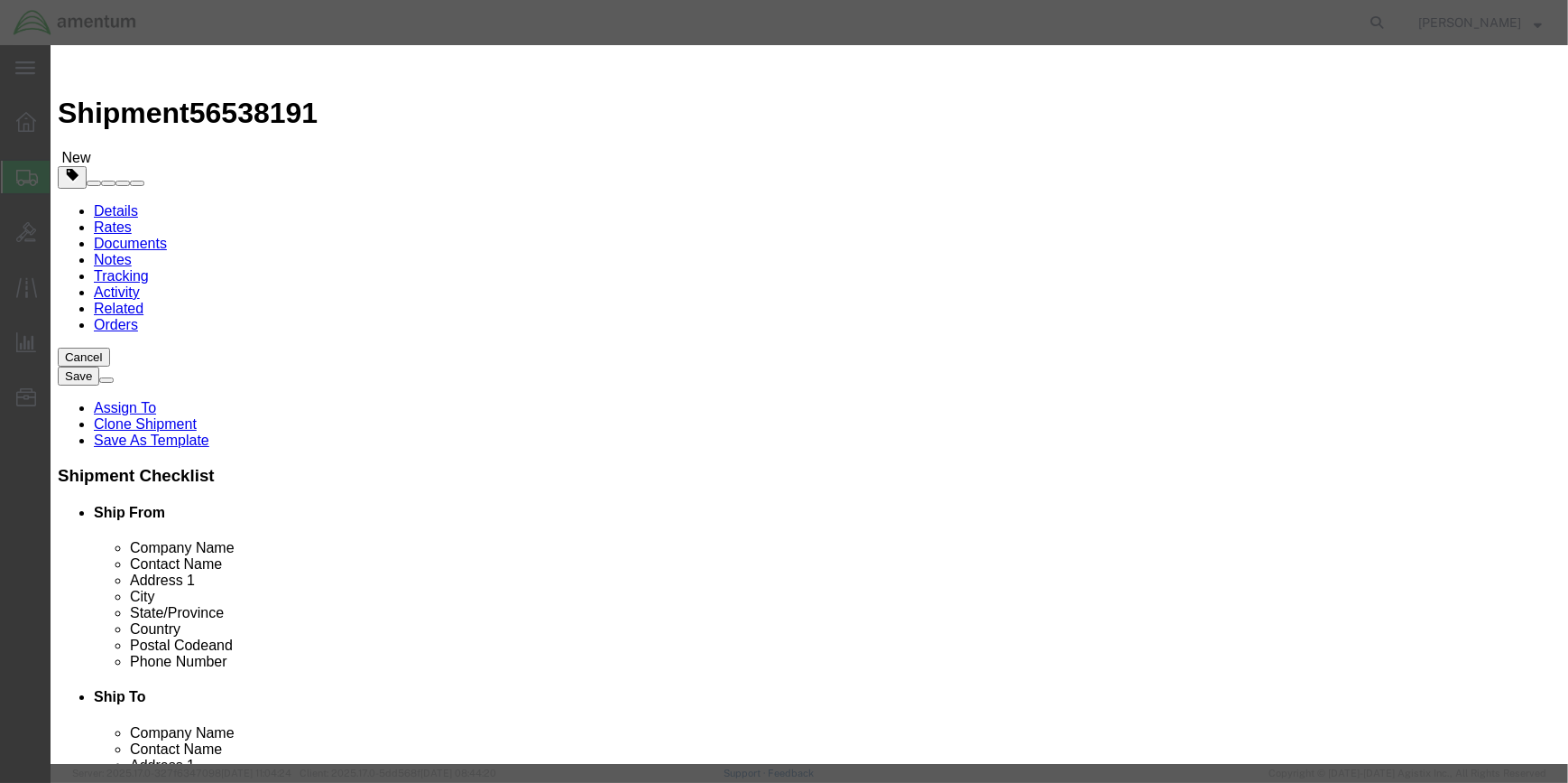
type input "0"
type input "7.7"
click button "Save & Close"
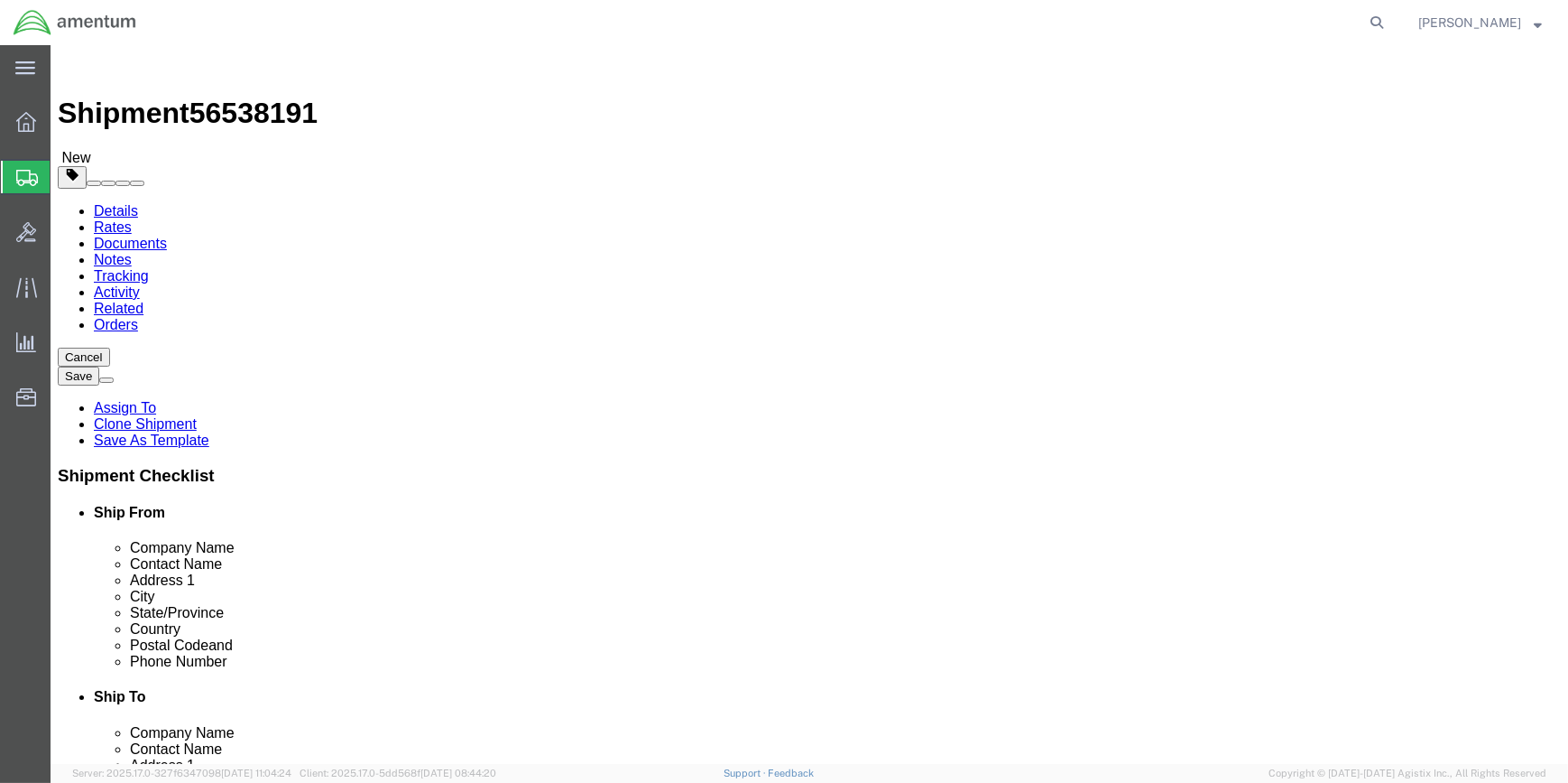
click button "Rate Shipment"
